Goal: Find specific page/section: Find specific page/section

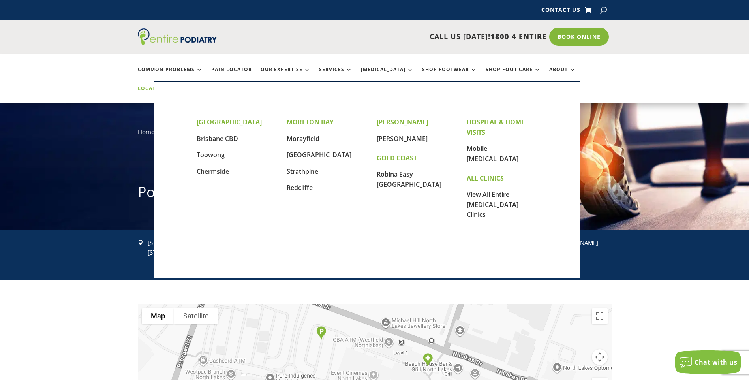
click at [177, 86] on link "Locations" at bounding box center [158, 94] width 40 height 17
click at [495, 149] on link "Mobile [MEDICAL_DATA]" at bounding box center [493, 153] width 52 height 19
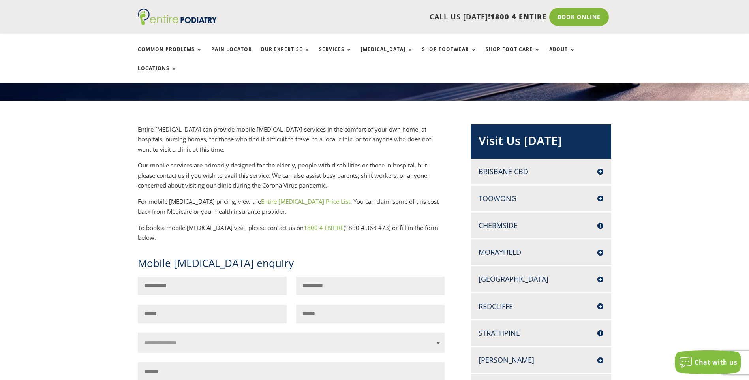
scroll to position [126, 0]
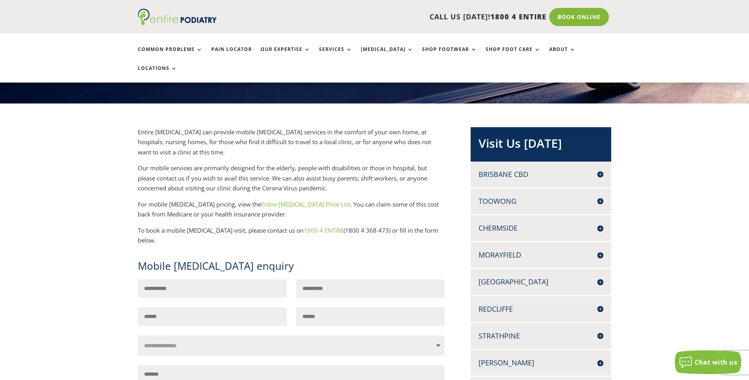
click at [600, 169] on h4 "Brisbane CBD" at bounding box center [541, 174] width 125 height 10
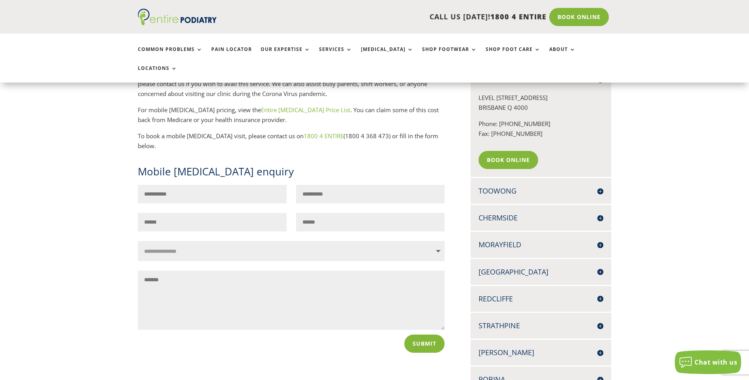
scroll to position [221, 0]
click at [598, 186] on h4 "Toowong" at bounding box center [541, 191] width 125 height 10
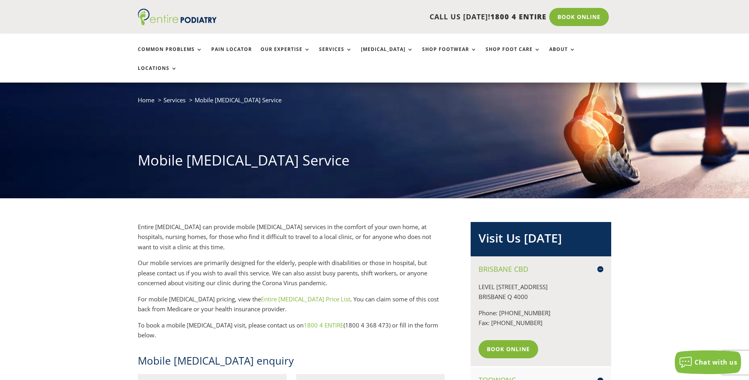
scroll to position [0, 0]
